Goal: Task Accomplishment & Management: Manage account settings

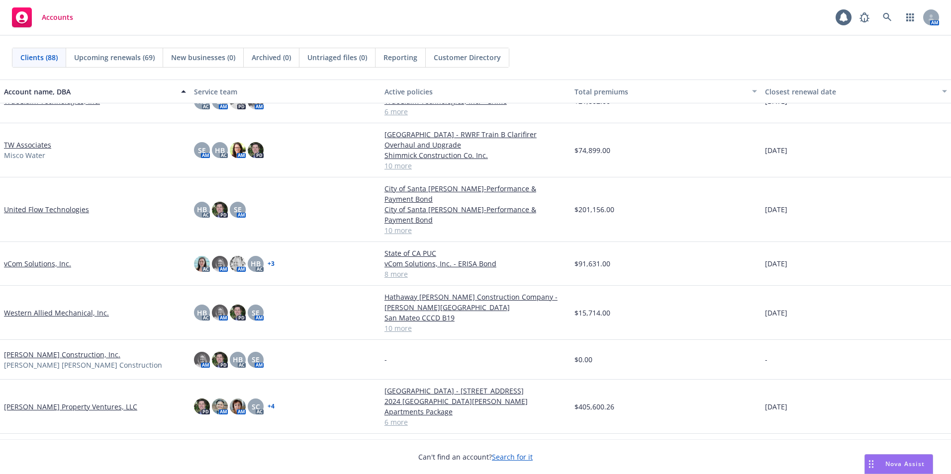
scroll to position [3133, 0]
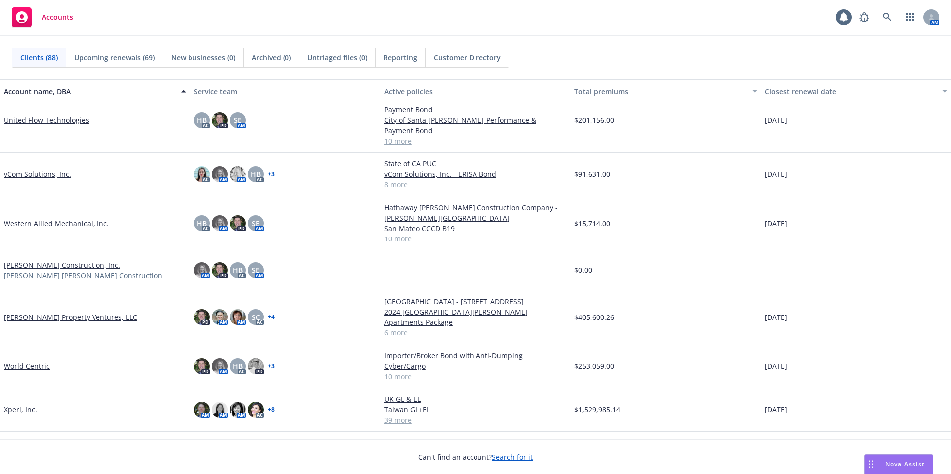
click at [60, 218] on link "Western Allied Mechanical, Inc." at bounding box center [56, 223] width 105 height 10
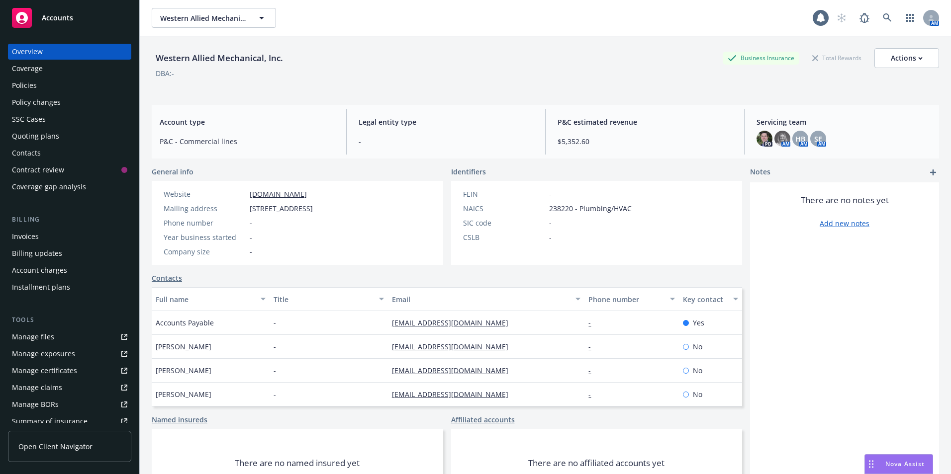
click at [20, 18] on icon at bounding box center [22, 18] width 12 height 12
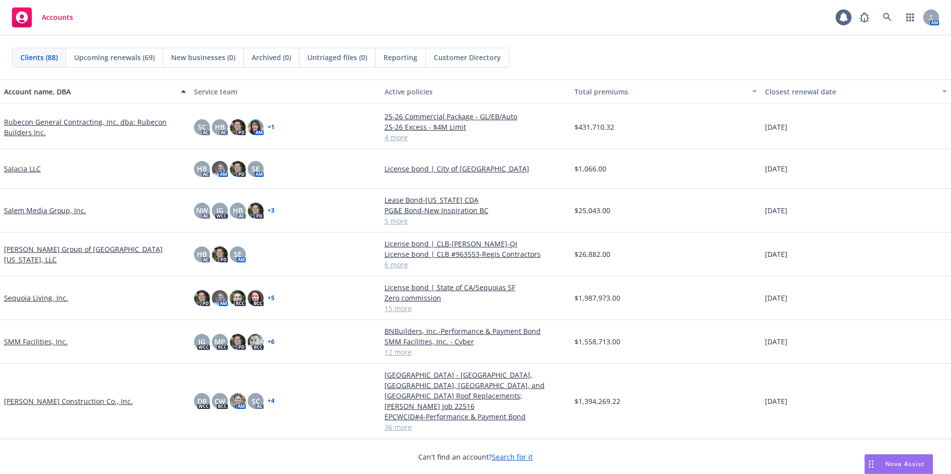
scroll to position [2437, 0]
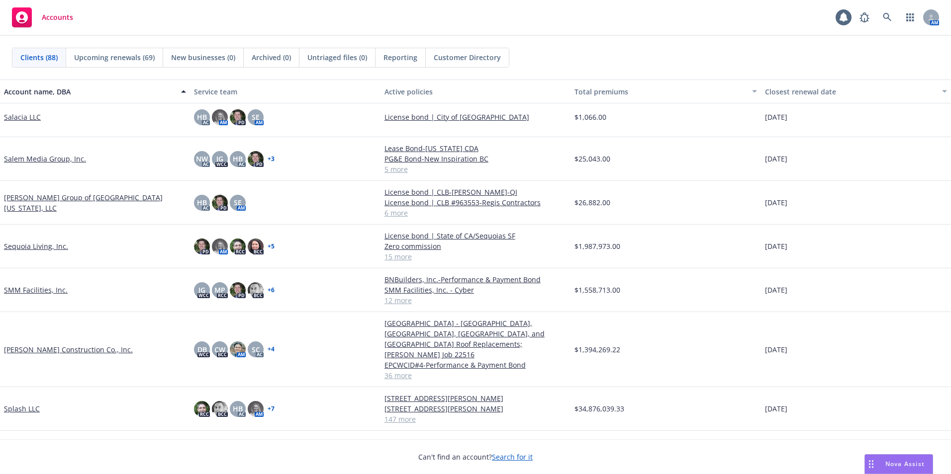
click at [39, 350] on link "[PERSON_NAME] Construction Co., Inc." at bounding box center [68, 350] width 129 height 10
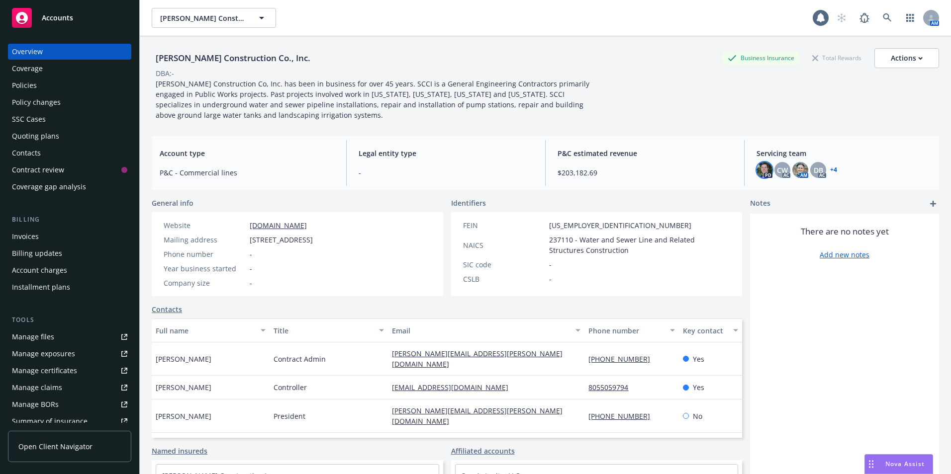
click at [760, 168] on img at bounding box center [765, 170] width 16 height 16
click at [777, 170] on span "CW" at bounding box center [782, 170] width 11 height 10
click at [795, 168] on img at bounding box center [800, 170] width 16 height 16
click at [818, 168] on div "DB" at bounding box center [818, 170] width 16 height 16
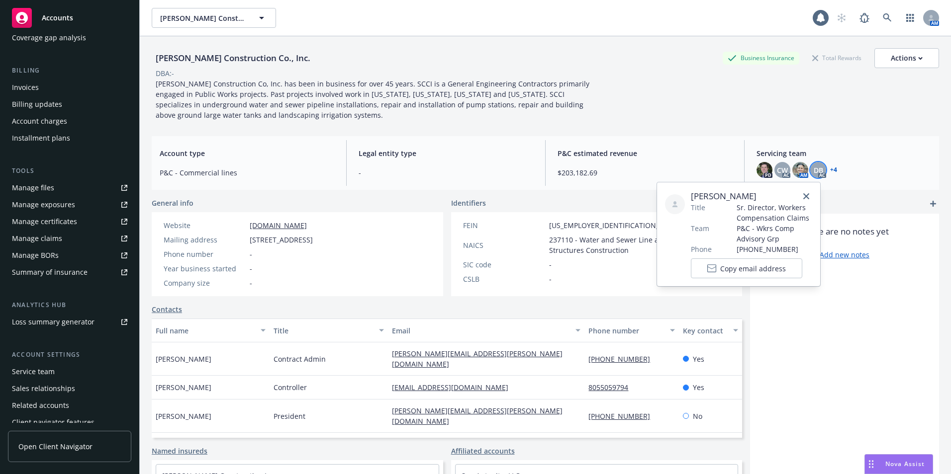
scroll to position [174, 0]
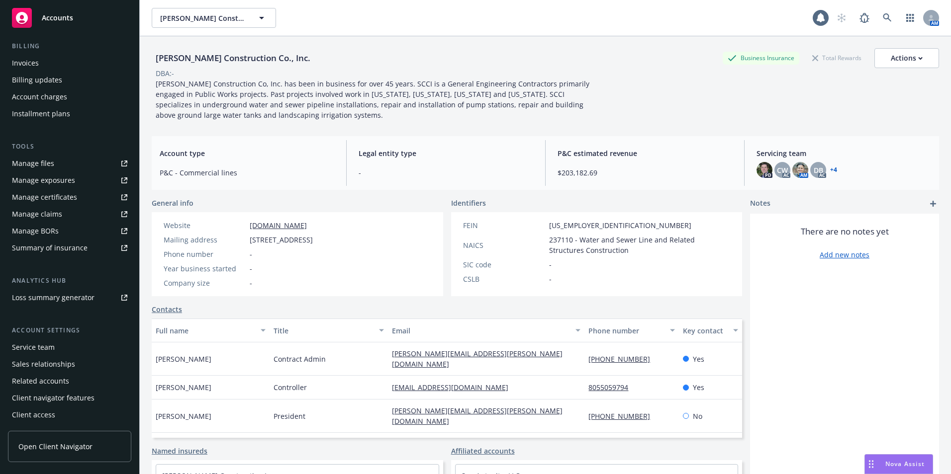
click at [42, 347] on div "Service team" at bounding box center [33, 348] width 43 height 16
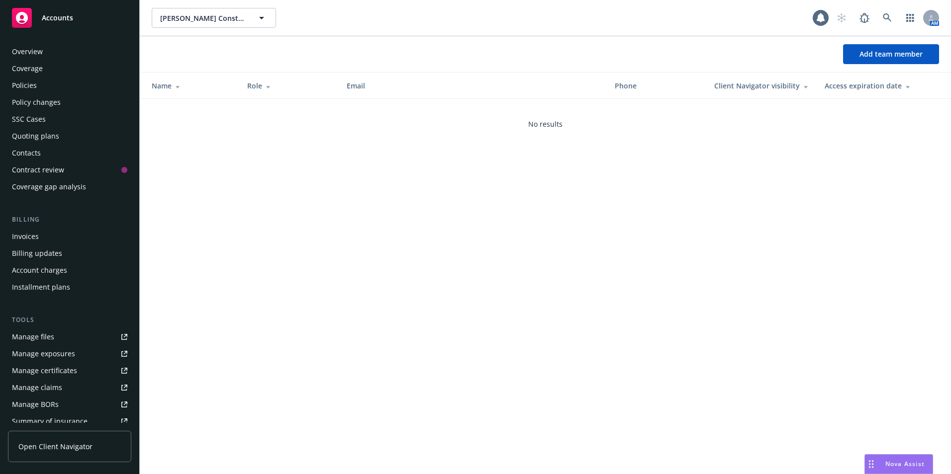
scroll to position [174, 0]
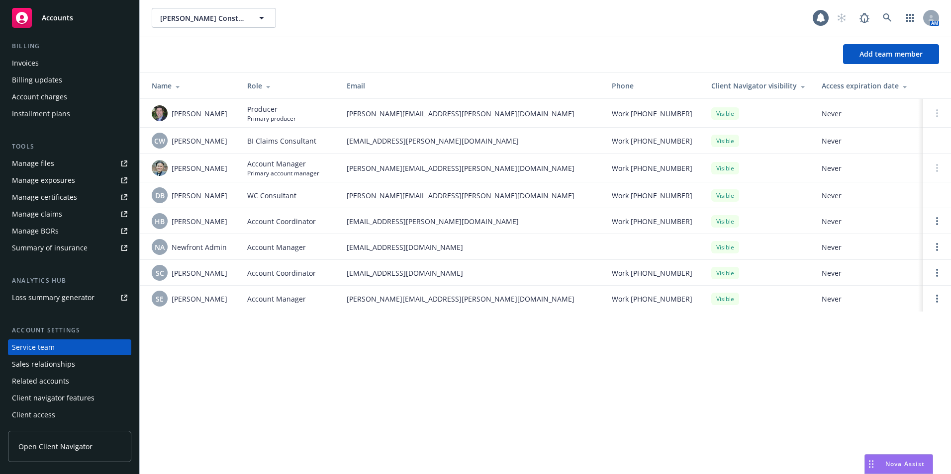
click at [22, 16] on rect at bounding box center [22, 18] width 20 height 20
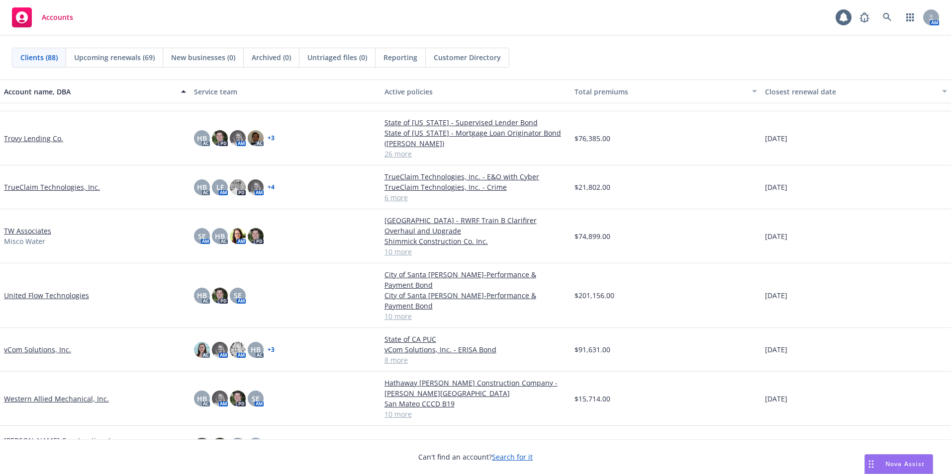
scroll to position [2885, 0]
